Goal: Entertainment & Leisure: Consume media (video, audio)

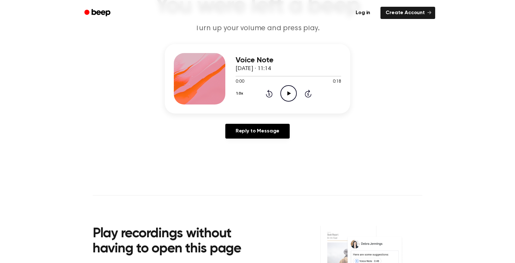
scroll to position [60, 0]
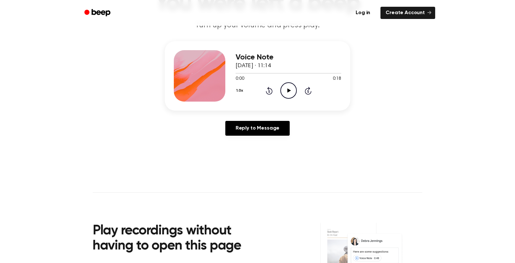
click at [291, 93] on icon at bounding box center [289, 90] width 4 height 4
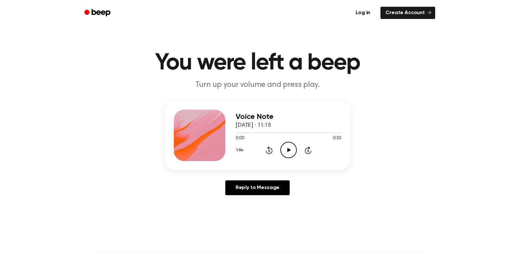
click at [297, 158] on icon "Play Audio" at bounding box center [288, 150] width 16 height 16
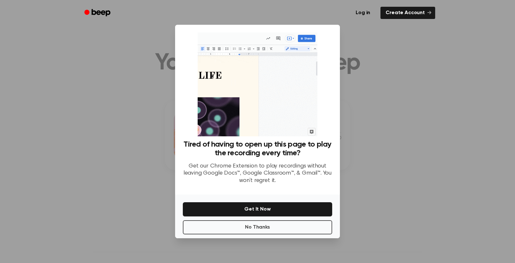
scroll to position [76, 0]
click at [282, 235] on button "No Thanks" at bounding box center [257, 227] width 149 height 14
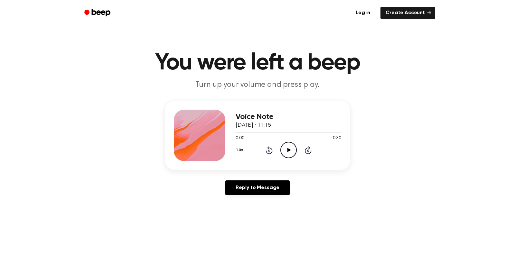
click at [291, 152] on icon at bounding box center [289, 150] width 4 height 4
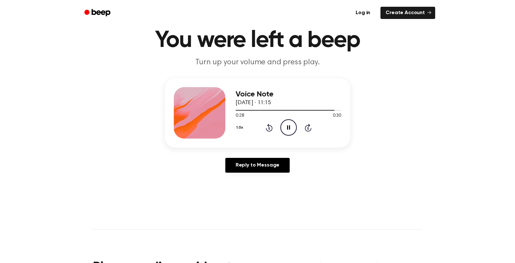
scroll to position [25, 0]
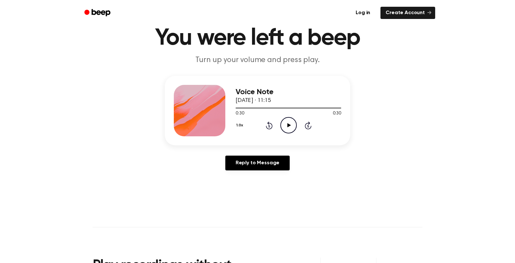
click at [297, 134] on icon "Play Audio" at bounding box center [288, 125] width 16 height 16
click at [297, 134] on icon "Pause Audio" at bounding box center [288, 125] width 16 height 16
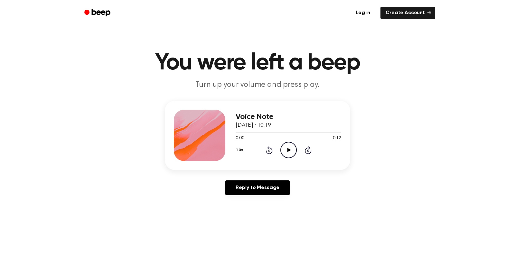
click at [297, 158] on icon "Play Audio" at bounding box center [288, 150] width 16 height 16
